Goal: Find specific page/section: Find specific page/section

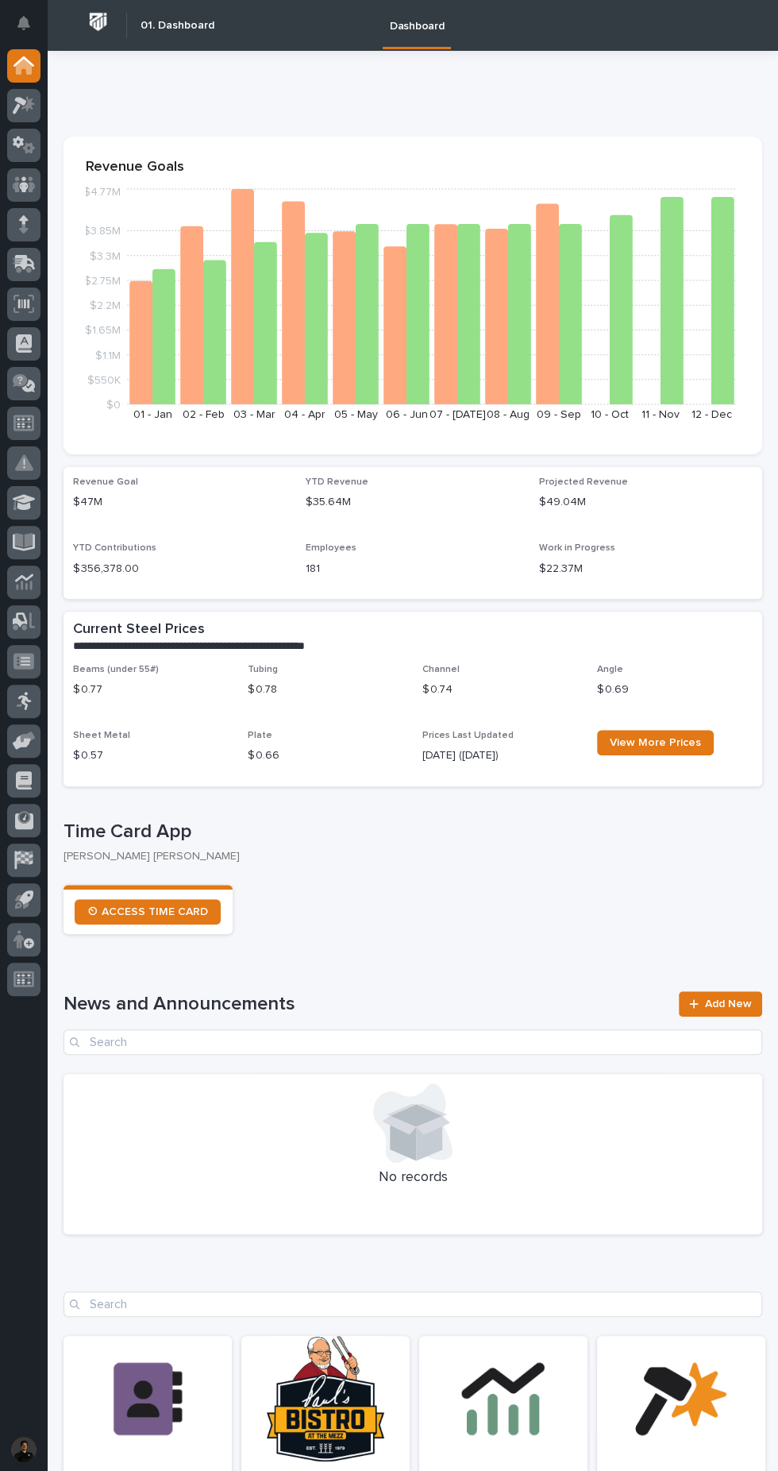
click at [35, 105] on icon at bounding box center [24, 105] width 23 height 18
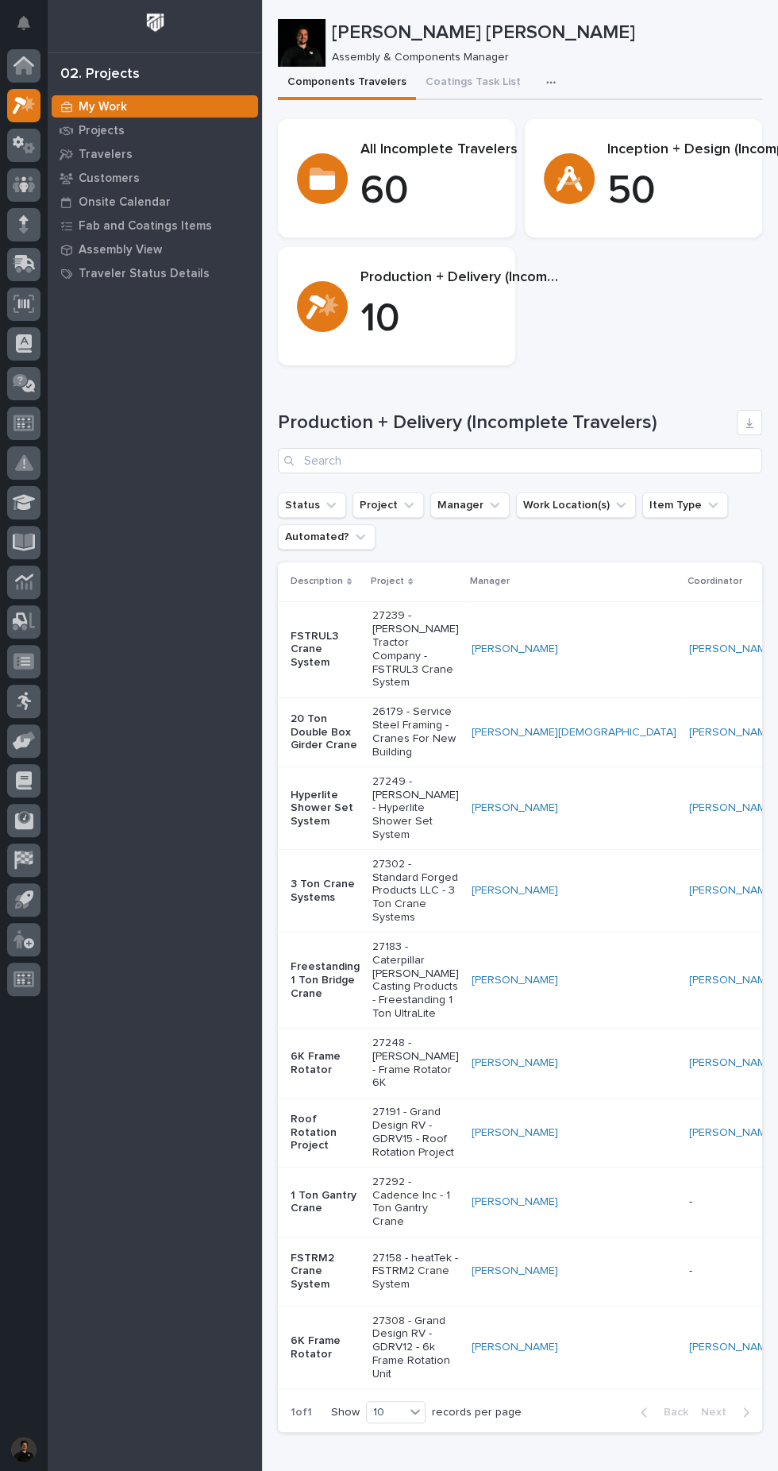
click at [546, 83] on div "button" at bounding box center [554, 82] width 16 height 11
click at [508, 132] on span "Assembly Task List" at bounding box center [475, 125] width 95 height 14
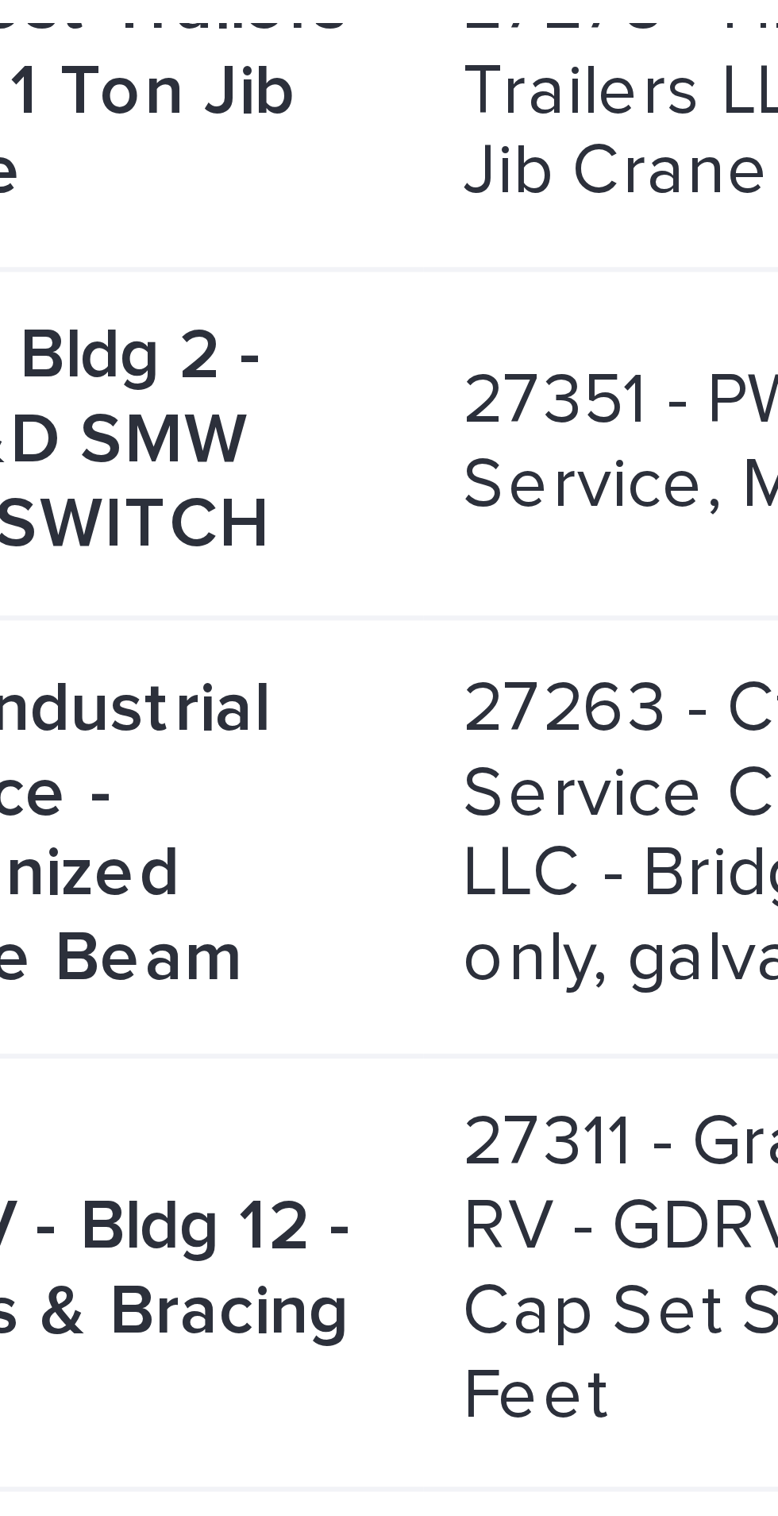
scroll to position [3298, 0]
